Goal: Information Seeking & Learning: Learn about a topic

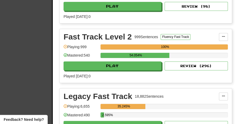
scroll to position [242, 0]
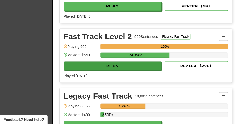
click at [119, 65] on button "Play" at bounding box center [113, 65] width 98 height 9
select select "**"
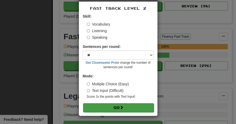
scroll to position [20, 0]
click at [116, 106] on button "Go" at bounding box center [118, 107] width 71 height 9
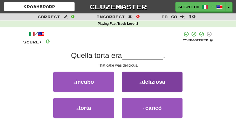
click at [155, 88] on button "2 . deliziosa" at bounding box center [152, 82] width 61 height 21
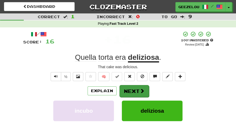
click at [132, 89] on button "Next" at bounding box center [134, 91] width 30 height 12
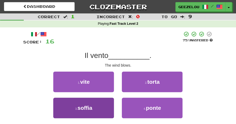
click at [101, 105] on button "3 . soffia" at bounding box center [83, 108] width 61 height 21
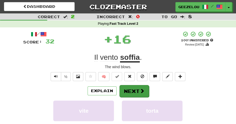
click at [129, 91] on button "Next" at bounding box center [134, 91] width 30 height 12
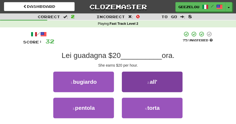
click at [144, 83] on button "2 . all'" at bounding box center [152, 82] width 61 height 21
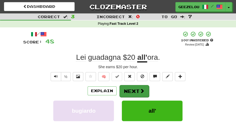
click at [130, 88] on button "Next" at bounding box center [134, 91] width 30 height 12
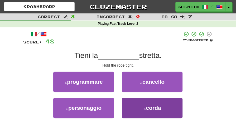
click at [148, 107] on span "corda" at bounding box center [153, 108] width 15 height 6
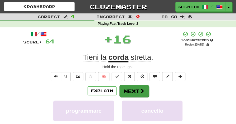
click at [132, 89] on button "Next" at bounding box center [134, 91] width 30 height 12
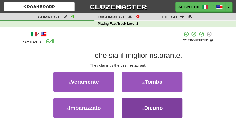
click at [152, 109] on span "Dicono" at bounding box center [153, 108] width 19 height 6
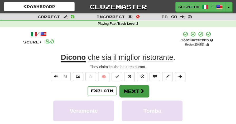
click at [131, 88] on button "Next" at bounding box center [134, 91] width 30 height 12
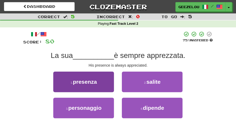
click at [90, 80] on span "presenza" at bounding box center [85, 82] width 24 height 6
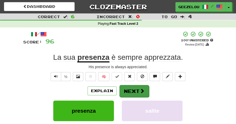
click at [132, 89] on button "Next" at bounding box center [134, 91] width 30 height 12
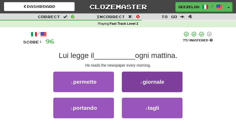
click at [151, 83] on span "giornale" at bounding box center [154, 82] width 22 height 6
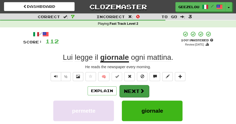
click at [132, 90] on button "Next" at bounding box center [134, 91] width 30 height 12
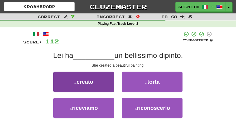
click at [82, 81] on span "creato" at bounding box center [84, 82] width 17 height 6
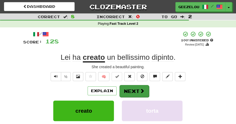
click at [135, 89] on button "Next" at bounding box center [134, 91] width 30 height 12
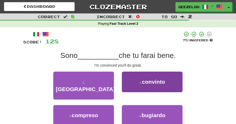
click at [154, 83] on span "convinto" at bounding box center [153, 82] width 23 height 6
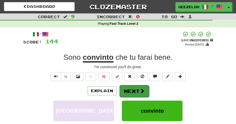
click at [137, 91] on button "Next" at bounding box center [134, 91] width 30 height 12
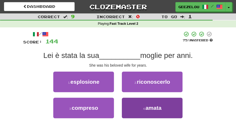
click at [146, 111] on span "amata" at bounding box center [153, 108] width 16 height 6
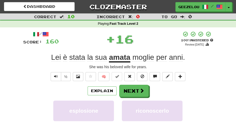
click at [166, 92] on div "Explain Next" at bounding box center [118, 91] width 190 height 12
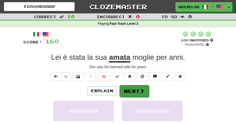
click at [134, 91] on button "Next" at bounding box center [134, 91] width 30 height 12
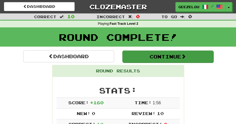
click at [151, 58] on button "Continue" at bounding box center [167, 57] width 91 height 12
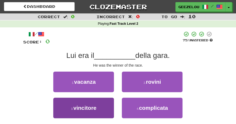
click at [99, 110] on button "3 . vincitore" at bounding box center [83, 108] width 61 height 21
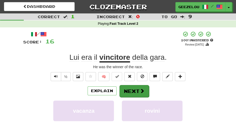
click at [134, 89] on button "Next" at bounding box center [134, 91] width 30 height 12
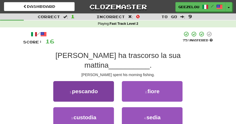
click at [104, 84] on button "1 . pescando" at bounding box center [83, 91] width 61 height 21
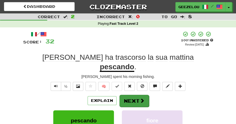
click at [132, 95] on button "Next" at bounding box center [134, 101] width 30 height 12
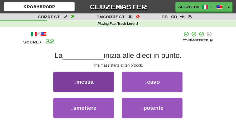
click at [94, 84] on button "1 . messa" at bounding box center [83, 82] width 61 height 21
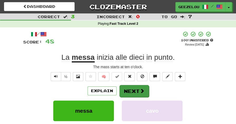
click at [133, 90] on button "Next" at bounding box center [134, 91] width 30 height 12
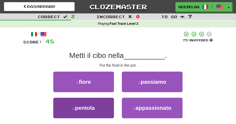
click at [96, 118] on button "3 . pentola" at bounding box center [83, 108] width 61 height 21
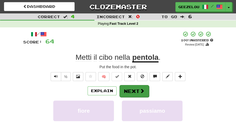
click at [137, 92] on button "Next" at bounding box center [134, 91] width 30 height 12
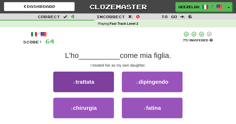
click at [85, 81] on span "trattata" at bounding box center [84, 82] width 19 height 6
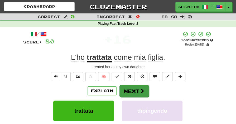
click at [133, 92] on button "Next" at bounding box center [134, 91] width 30 height 12
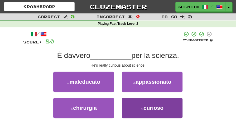
click at [153, 111] on span "curioso" at bounding box center [153, 108] width 20 height 6
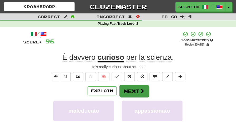
click at [130, 90] on button "Next" at bounding box center [134, 91] width 30 height 12
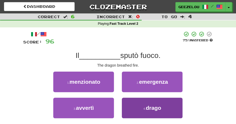
click at [152, 111] on button "4 . drago" at bounding box center [152, 108] width 61 height 21
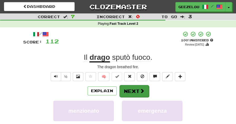
click at [134, 90] on button "Next" at bounding box center [134, 91] width 30 height 12
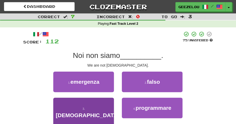
click at [93, 112] on span "americani" at bounding box center [88, 115] width 64 height 6
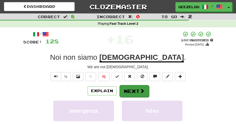
click at [131, 90] on button "Next" at bounding box center [134, 91] width 30 height 12
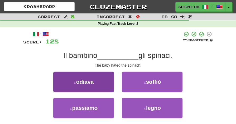
click at [95, 85] on button "1 . odiava" at bounding box center [83, 82] width 61 height 21
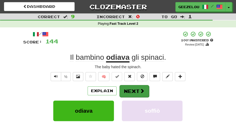
click at [136, 88] on button "Next" at bounding box center [134, 91] width 30 height 12
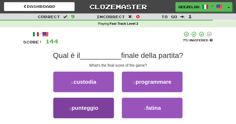
click at [103, 108] on button "3 . punteggio" at bounding box center [83, 108] width 61 height 21
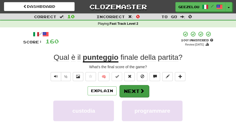
click at [135, 90] on button "Next" at bounding box center [134, 91] width 30 height 12
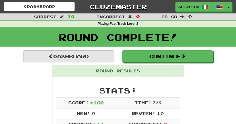
click at [72, 55] on link "Dashboard" at bounding box center [68, 56] width 91 height 12
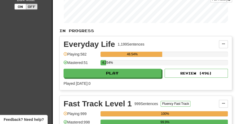
scroll to position [115, 0]
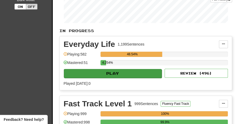
click at [115, 71] on button "Play" at bounding box center [113, 73] width 98 height 9
select select "**"
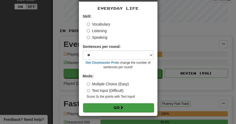
scroll to position [20, 0]
click at [112, 107] on button "Go" at bounding box center [118, 107] width 71 height 9
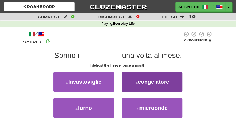
click at [166, 86] on button "2 . congelatore" at bounding box center [152, 82] width 61 height 21
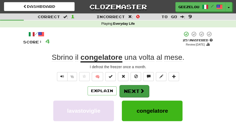
click at [132, 91] on button "Next" at bounding box center [134, 91] width 30 height 12
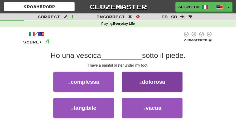
click at [152, 83] on span "dolorosa" at bounding box center [153, 82] width 23 height 6
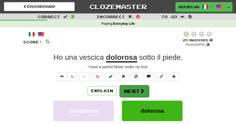
click at [131, 89] on button "Next" at bounding box center [134, 91] width 30 height 12
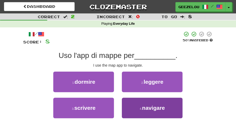
click at [157, 115] on button "4 . navigare" at bounding box center [152, 108] width 61 height 21
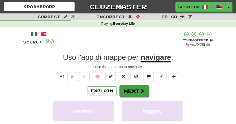
click at [136, 90] on button "Next" at bounding box center [134, 91] width 30 height 12
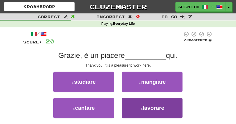
click at [158, 110] on span "lavorare" at bounding box center [154, 108] width 22 height 6
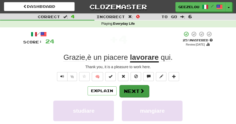
click at [132, 91] on button "Next" at bounding box center [134, 91] width 30 height 12
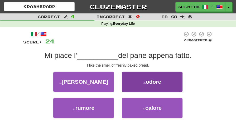
click at [157, 83] on span "odore" at bounding box center [153, 82] width 15 height 6
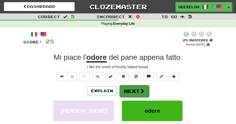
click at [134, 88] on button "Next" at bounding box center [134, 91] width 30 height 12
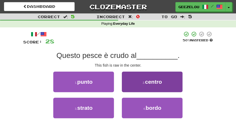
click at [156, 83] on span "centro" at bounding box center [153, 82] width 17 height 6
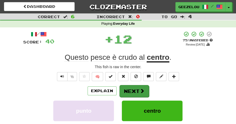
click at [132, 89] on button "Next" at bounding box center [134, 91] width 30 height 12
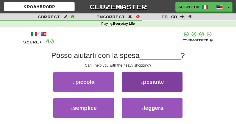
click at [155, 83] on span "pesante" at bounding box center [153, 82] width 21 height 6
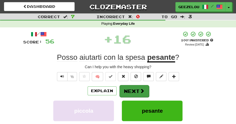
click at [132, 90] on button "Next" at bounding box center [134, 91] width 30 height 12
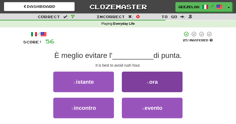
click at [151, 84] on span "ora" at bounding box center [153, 82] width 9 height 6
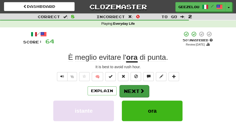
click at [132, 89] on button "Next" at bounding box center [134, 91] width 30 height 12
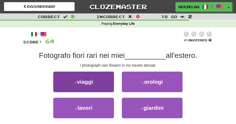
click at [95, 83] on button "1 . viaggi" at bounding box center [83, 82] width 61 height 21
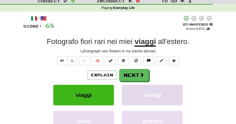
scroll to position [15, 0]
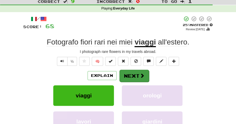
click at [133, 74] on button "Next" at bounding box center [134, 76] width 30 height 12
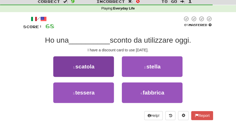
click at [98, 70] on button "1 . scatola" at bounding box center [83, 66] width 61 height 21
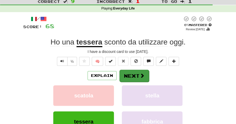
click at [132, 76] on button "Next" at bounding box center [134, 76] width 30 height 12
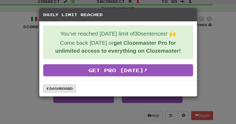
click at [57, 89] on link "Dashboard" at bounding box center [59, 89] width 33 height 8
